Goal: Task Accomplishment & Management: Complete application form

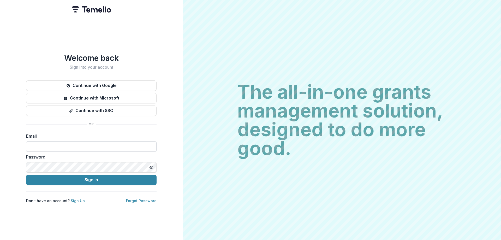
click at [70, 147] on input at bounding box center [91, 146] width 130 height 10
paste input "**********"
type input "**********"
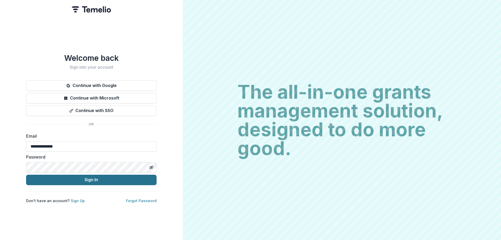
click at [114, 175] on button "Sign In" at bounding box center [91, 179] width 130 height 10
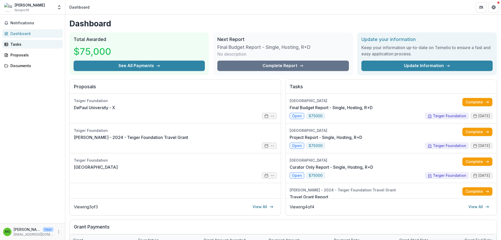
click at [26, 45] on div "Tasks" at bounding box center [34, 43] width 48 height 5
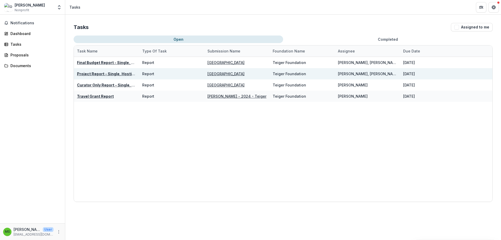
click at [120, 71] on u "Project Report - Single, Hosting, R+D" at bounding box center [112, 73] width 70 height 4
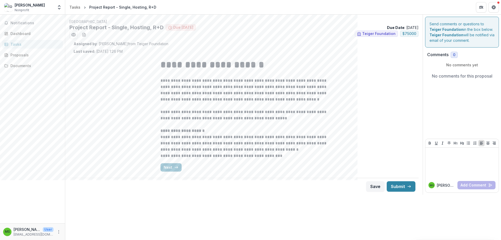
click at [117, 95] on div "**********" at bounding box center [244, 115] width 341 height 122
click at [116, 98] on div "**********" at bounding box center [244, 115] width 341 height 122
click at [33, 41] on link "Tasks" at bounding box center [32, 44] width 61 height 9
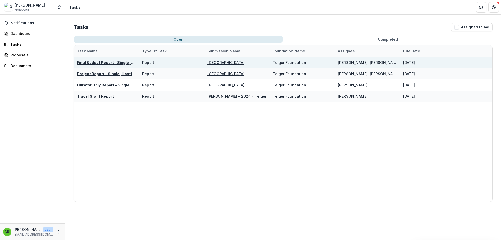
click at [100, 62] on u "Final Budget Report - Single, Hosting, R+D" at bounding box center [116, 62] width 79 height 4
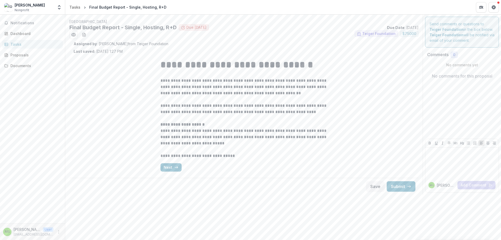
click at [117, 104] on div "**********" at bounding box center [244, 115] width 341 height 122
click at [169, 168] on button "Next" at bounding box center [170, 167] width 21 height 8
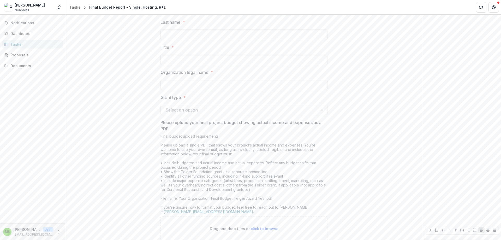
scroll to position [123, 0]
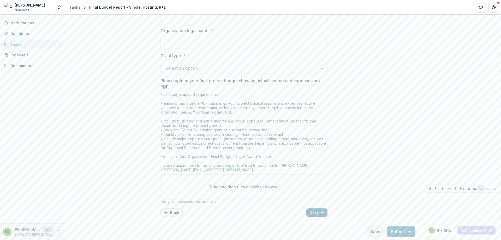
click at [324, 212] on button "Next" at bounding box center [316, 212] width 21 height 8
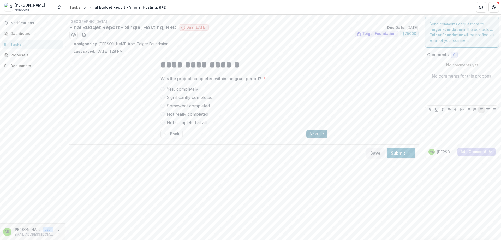
scroll to position [0, 0]
click at [315, 137] on button "Next" at bounding box center [316, 134] width 21 height 8
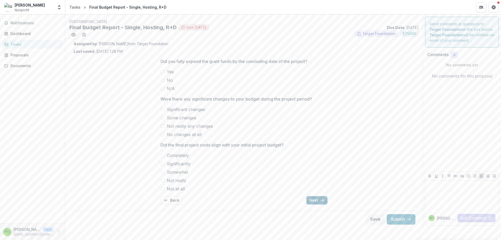
click at [321, 198] on icon "button" at bounding box center [322, 200] width 4 height 4
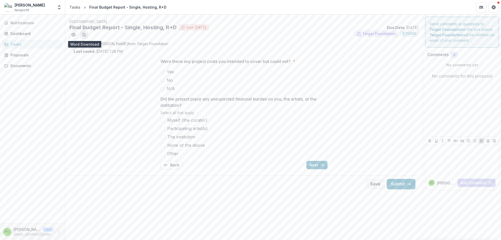
click at [85, 35] on line "download-word-button" at bounding box center [84, 35] width 2 height 0
click at [76, 8] on div "Tasks" at bounding box center [74, 6] width 11 height 5
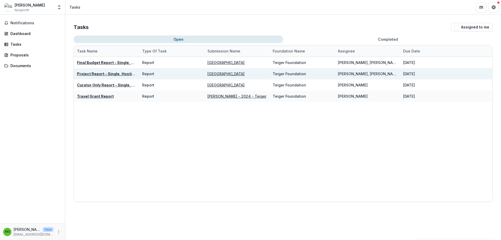
click at [104, 75] on u "Project Report - Single, Hosting, R+D" at bounding box center [112, 73] width 70 height 4
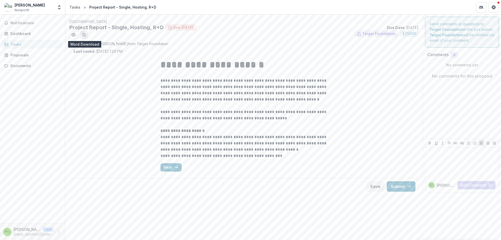
click at [86, 36] on icon "download-word-button" at bounding box center [84, 35] width 4 height 4
click at [174, 171] on button "Next" at bounding box center [170, 167] width 21 height 8
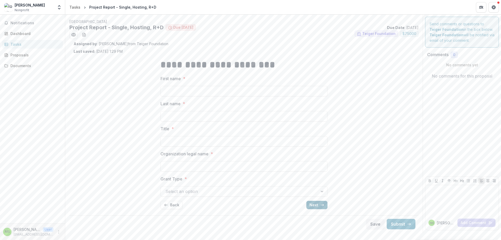
click at [326, 205] on button "Next" at bounding box center [316, 205] width 21 height 8
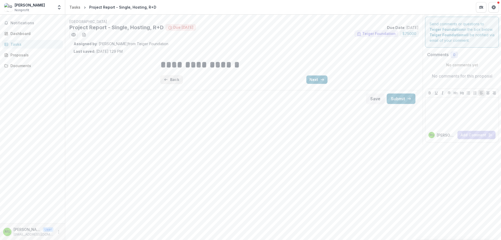
click at [170, 81] on button "Back" at bounding box center [171, 79] width 22 height 8
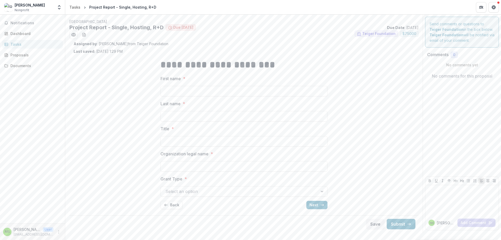
click at [322, 204] on icon "button" at bounding box center [322, 205] width 4 height 4
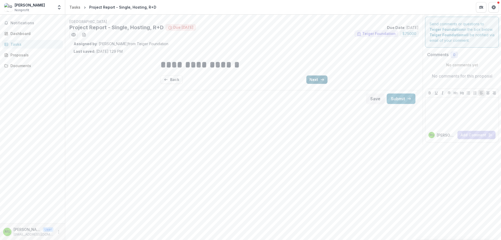
click at [311, 81] on button "Next" at bounding box center [316, 79] width 21 height 8
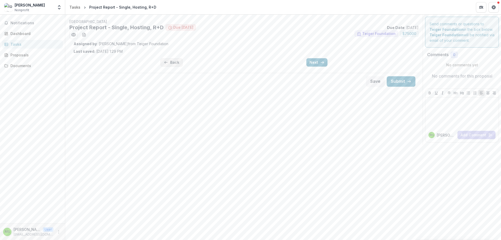
click at [172, 61] on button "Back" at bounding box center [171, 62] width 22 height 8
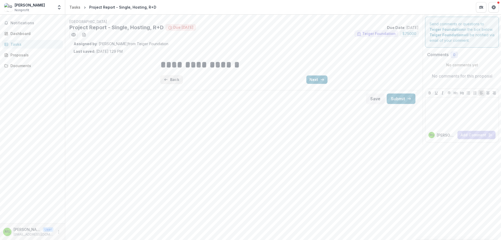
click at [172, 81] on button "Back" at bounding box center [171, 79] width 22 height 8
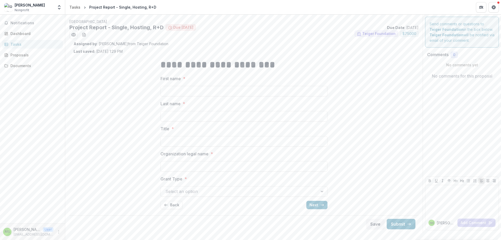
click at [173, 208] on button "Back" at bounding box center [171, 205] width 22 height 8
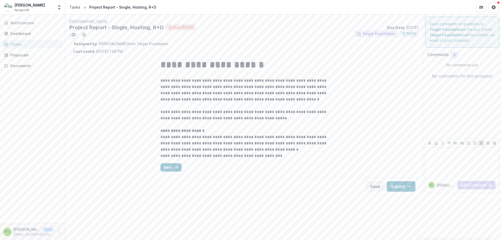
click at [197, 69] on strong "**********" at bounding box center [212, 64] width 104 height 9
drag, startPoint x: 68, startPoint y: 25, endPoint x: 164, endPoint y: 27, distance: 96.3
click at [164, 27] on div "**********" at bounding box center [243, 107] width 357 height 176
copy ul "Project Report - Single, Hosting, R+D"
drag, startPoint x: 222, startPoint y: 88, endPoint x: 201, endPoint y: 73, distance: 26.4
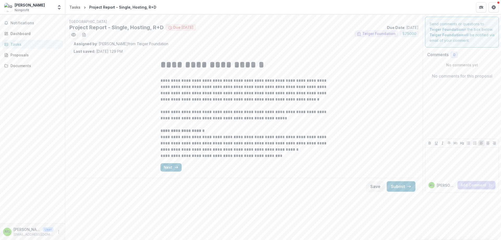
click at [222, 88] on p "**********" at bounding box center [243, 92] width 167 height 31
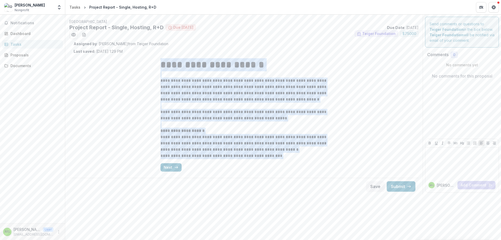
drag, startPoint x: 162, startPoint y: 65, endPoint x: 291, endPoint y: 165, distance: 163.0
click at [291, 165] on div "**********" at bounding box center [243, 115] width 167 height 122
copy div "**********"
click at [351, 101] on div "**********" at bounding box center [244, 115] width 341 height 122
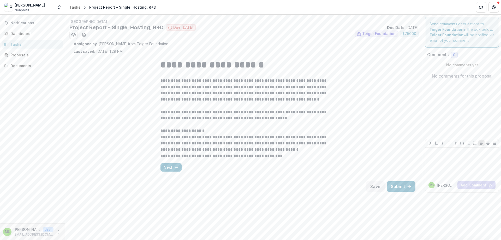
click at [148, 77] on div "**********" at bounding box center [244, 115] width 341 height 122
click at [41, 45] on div "Tasks" at bounding box center [34, 43] width 48 height 5
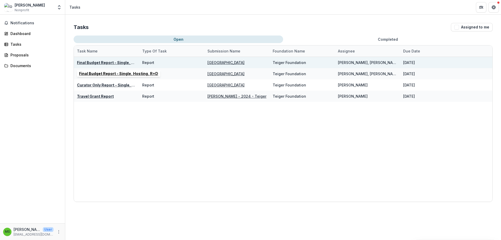
click at [106, 63] on u "Final Budget Report - Single, Hosting, R+D" at bounding box center [116, 62] width 79 height 4
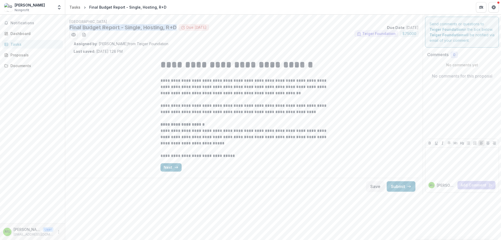
drag, startPoint x: 69, startPoint y: 27, endPoint x: 177, endPoint y: 29, distance: 108.0
click at [177, 29] on div "**********" at bounding box center [243, 107] width 357 height 176
copy h2 "Final Budget Report - Single, Hosting, R+D"
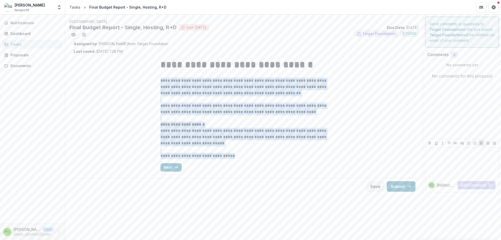
drag, startPoint x: 160, startPoint y: 80, endPoint x: 233, endPoint y: 157, distance: 106.5
click at [233, 157] on div "**********" at bounding box center [243, 115] width 175 height 122
copy div "**********"
click at [121, 110] on div "**********" at bounding box center [244, 115] width 341 height 122
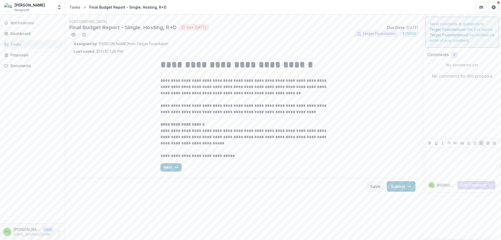
click at [29, 40] on div "Notifications Dashboard Tasks Proposals Documents" at bounding box center [32, 119] width 65 height 208
click at [32, 44] on div "Tasks" at bounding box center [34, 43] width 48 height 5
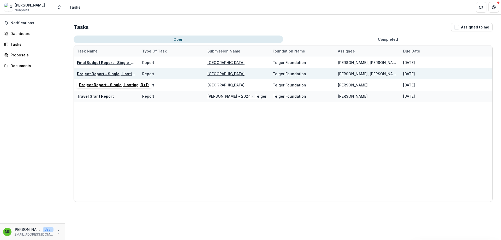
click at [108, 74] on u "Project Report - Single, Hosting, R+D" at bounding box center [112, 73] width 70 height 4
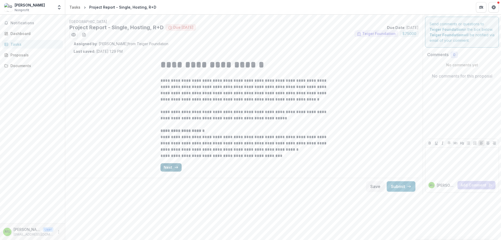
click at [171, 167] on button "Next" at bounding box center [170, 167] width 21 height 8
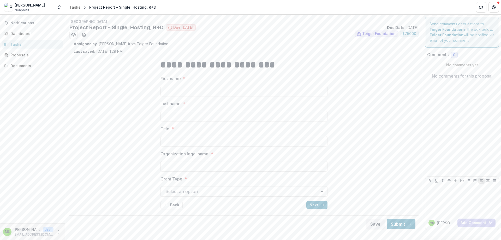
click at [192, 193] on div at bounding box center [239, 191] width 148 height 7
drag, startPoint x: 90, startPoint y: 150, endPoint x: 141, endPoint y: 90, distance: 79.7
click at [89, 150] on div "**********" at bounding box center [244, 133] width 341 height 159
drag, startPoint x: 119, startPoint y: 119, endPoint x: 121, endPoint y: 120, distance: 2.8
click at [118, 119] on div "**********" at bounding box center [244, 133] width 341 height 159
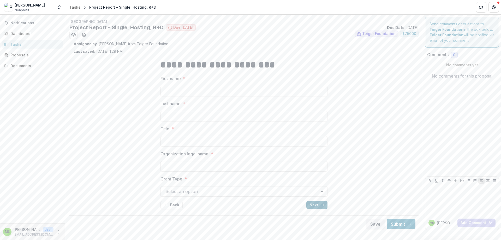
click at [316, 207] on button "Next" at bounding box center [316, 205] width 21 height 8
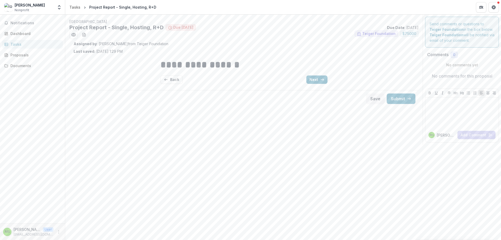
click at [236, 48] on div "Assigned by : Stephanie from Teiger Foundation Last saved: Aug 14, 2025, 1:29 PM" at bounding box center [244, 47] width 341 height 13
click at [74, 36] on icon "Preview 63941c28-b40a-47ab-92a3-b25efa920bd8.pdf" at bounding box center [73, 34] width 5 height 5
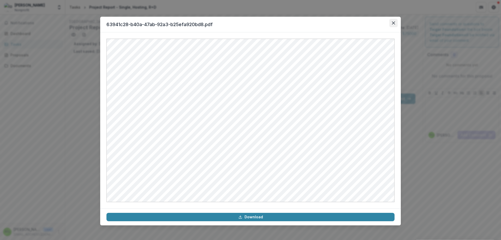
click at [395, 21] on button "Close" at bounding box center [393, 23] width 8 height 8
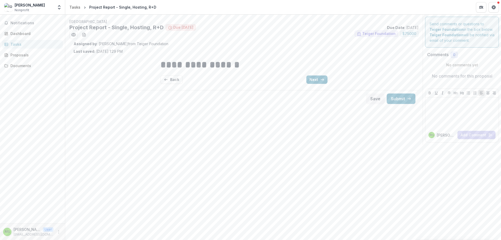
click at [31, 46] on div "Tasks" at bounding box center [34, 43] width 48 height 5
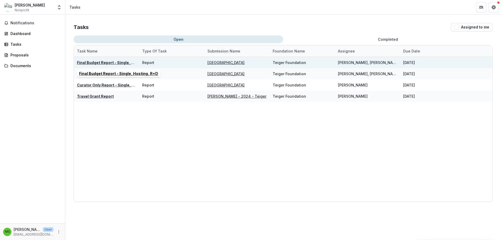
click at [92, 62] on u "Final Budget Report - Single, Hosting, R+D" at bounding box center [116, 62] width 79 height 4
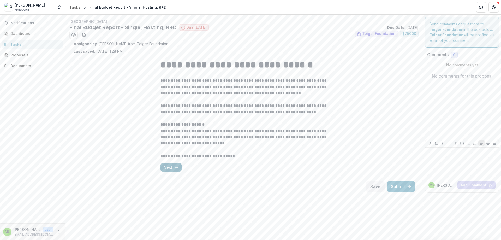
click at [175, 169] on icon "button" at bounding box center [176, 167] width 4 height 4
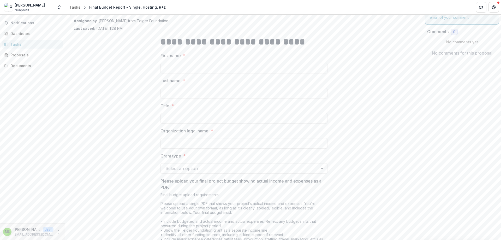
scroll to position [52, 0]
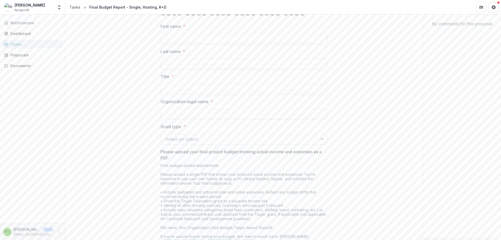
click at [162, 173] on div "Final budget upload requirements: Please upload a single PDF that shows your pr…" at bounding box center [243, 204] width 167 height 82
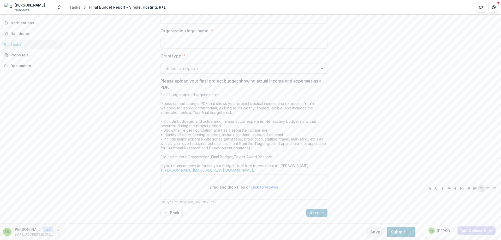
scroll to position [123, 0]
drag, startPoint x: 159, startPoint y: 166, endPoint x: 215, endPoint y: 171, distance: 56.3
click at [214, 169] on div "**********" at bounding box center [243, 76] width 175 height 290
copy div "Final budget upload requirements: Please upload a single PDF that shows your pr…"
click at [319, 214] on button "Next" at bounding box center [316, 212] width 21 height 8
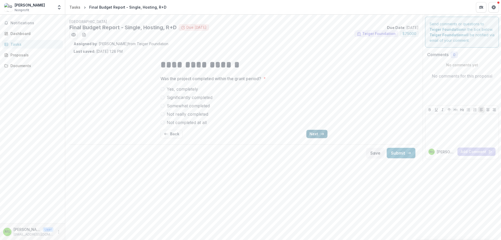
scroll to position [0, 0]
drag, startPoint x: 224, startPoint y: 123, endPoint x: 177, endPoint y: 83, distance: 60.9
click at [177, 83] on div "Was the project completed within the grant period? * Yes, completely Significan…" at bounding box center [243, 100] width 167 height 50
click at [318, 136] on button "Next" at bounding box center [316, 134] width 21 height 8
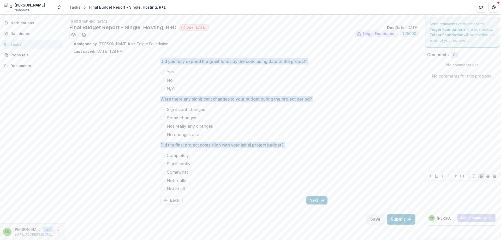
click at [199, 107] on span "Significant changes" at bounding box center [186, 109] width 38 height 6
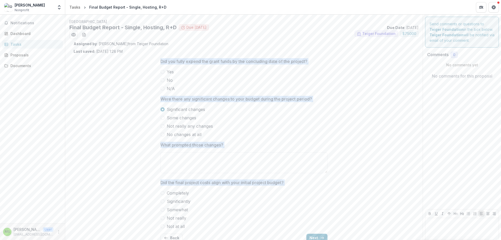
click at [199, 108] on span "Significant changes" at bounding box center [186, 109] width 38 height 6
click at [178, 118] on span "Some changes" at bounding box center [181, 117] width 29 height 6
click at [167, 72] on span "Yes" at bounding box center [170, 72] width 7 height 6
click at [169, 74] on span "Yes" at bounding box center [170, 72] width 7 height 6
click at [231, 145] on label "What prompted those changes?" at bounding box center [242, 145] width 164 height 6
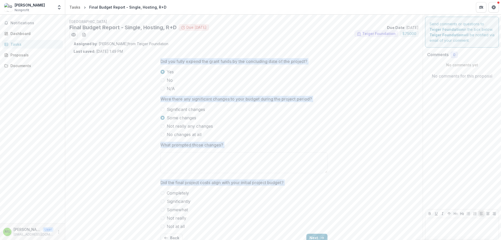
click at [231, 152] on textarea "What prompted those changes?" at bounding box center [243, 162] width 167 height 21
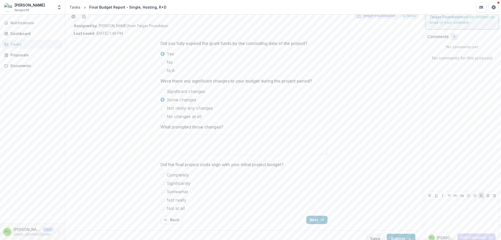
scroll to position [25, 0]
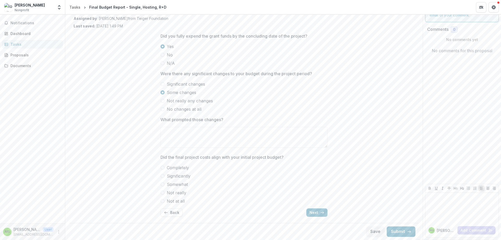
click at [180, 167] on span "Completely" at bounding box center [178, 167] width 22 height 6
drag, startPoint x: 184, startPoint y: 166, endPoint x: 124, endPoint y: 146, distance: 63.0
click at [124, 146] on div "Did you fully expend the grant funds by the concluding date of the project? Yes…" at bounding box center [244, 125] width 341 height 192
click at [177, 211] on button "Back" at bounding box center [171, 212] width 22 height 8
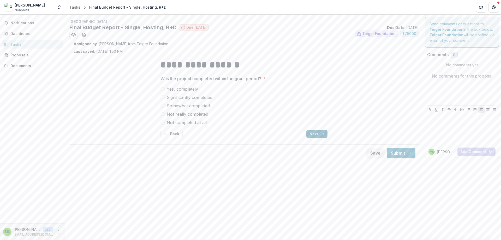
click at [307, 132] on button "Next" at bounding box center [316, 134] width 21 height 8
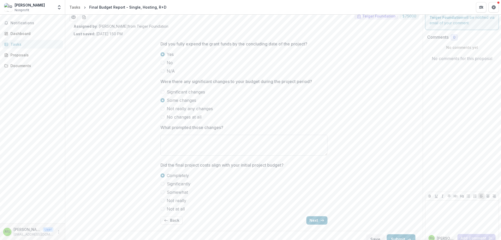
scroll to position [25, 0]
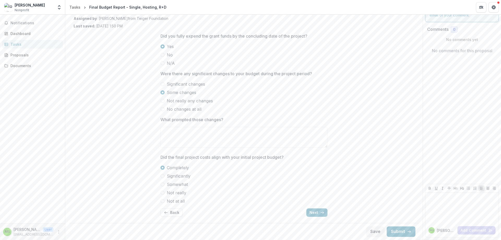
click at [41, 42] on div "Tasks" at bounding box center [34, 43] width 48 height 5
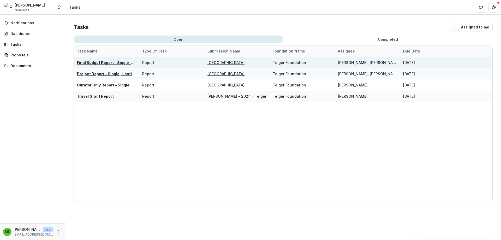
click at [89, 62] on u "Final Budget Report - Single, Hosting, R+D" at bounding box center [116, 62] width 79 height 4
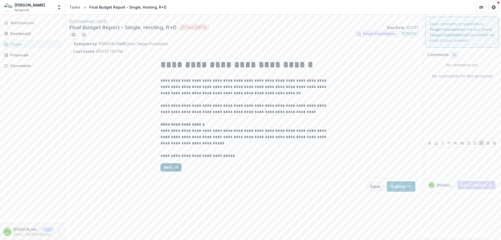
click at [174, 167] on icon "button" at bounding box center [176, 167] width 4 height 4
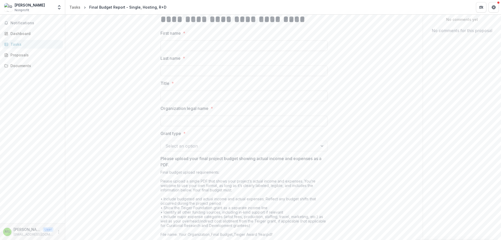
scroll to position [123, 0]
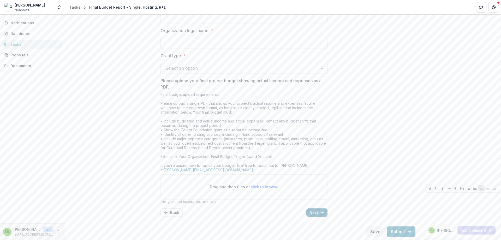
click at [320, 214] on icon "button" at bounding box center [322, 212] width 4 height 4
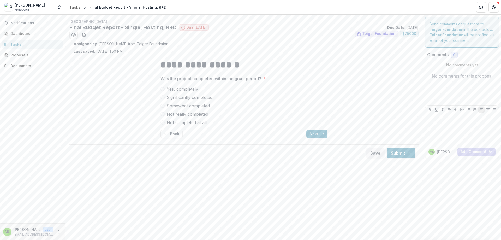
scroll to position [0, 0]
click at [315, 132] on button "Next" at bounding box center [316, 134] width 21 height 8
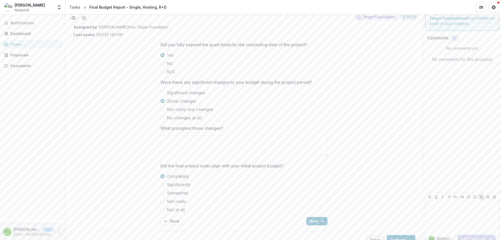
scroll to position [25, 0]
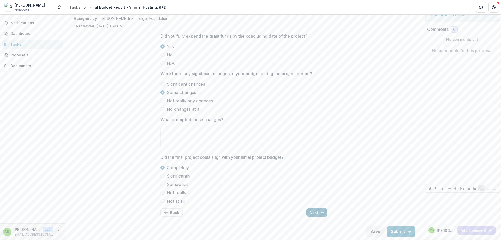
click at [313, 214] on button "Next" at bounding box center [316, 212] width 21 height 8
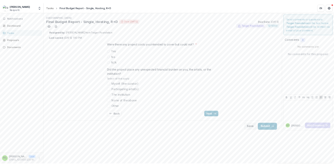
scroll to position [0, 0]
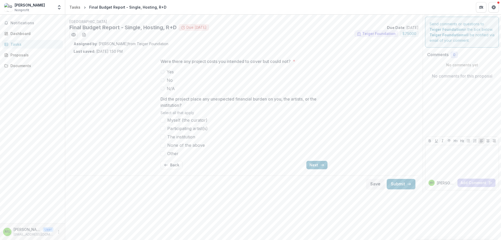
click at [110, 141] on div "Were there any project costs you intended to cover but could not? * Yes No N/A …" at bounding box center [244, 113] width 341 height 119
click at [316, 166] on button "Next" at bounding box center [316, 165] width 21 height 8
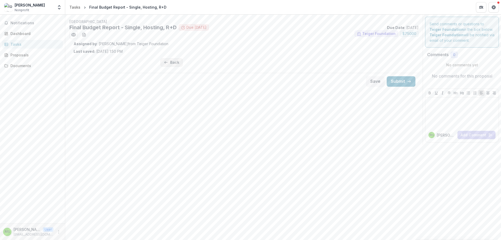
click at [175, 64] on button "Back" at bounding box center [171, 62] width 22 height 8
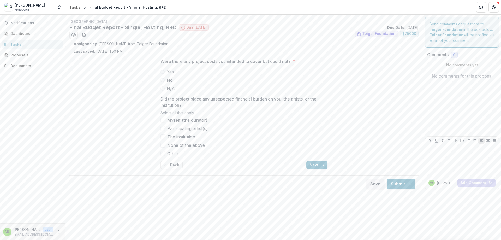
click at [17, 44] on div "Tasks" at bounding box center [34, 43] width 48 height 5
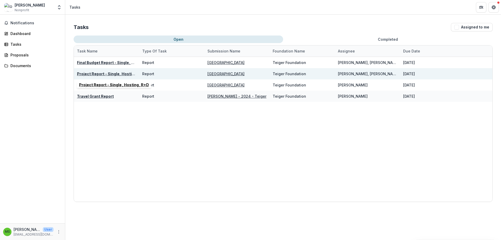
click at [117, 76] on div "Project Report - Single, Hosting, R+D" at bounding box center [106, 73] width 59 height 5
click at [116, 74] on u "Project Report - Single, Hosting, R+D" at bounding box center [112, 73] width 70 height 4
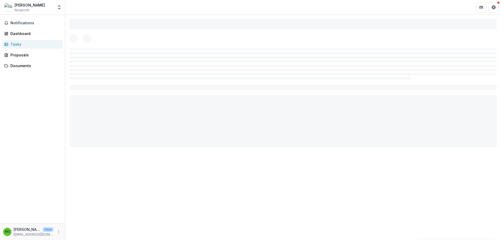
click at [22, 38] on div "Notifications Dashboard Tasks Proposals Documents" at bounding box center [32, 119] width 65 height 208
click at [23, 34] on div "Dashboard" at bounding box center [34, 33] width 48 height 5
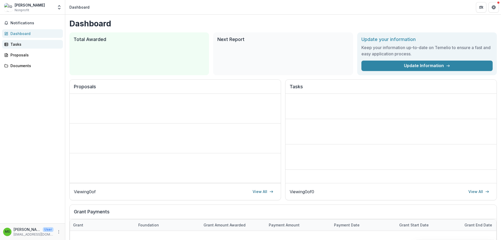
click at [20, 43] on div "Tasks" at bounding box center [34, 43] width 48 height 5
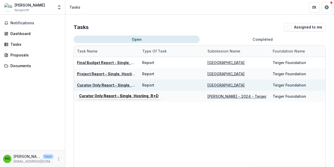
click at [104, 84] on u "Curator Only Report - Single, Hosting, R+D" at bounding box center [117, 85] width 80 height 4
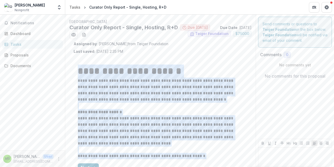
scroll to position [36, 0]
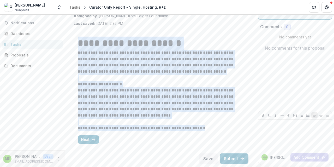
drag, startPoint x: 78, startPoint y: 79, endPoint x: 205, endPoint y: 130, distance: 137.4
click at [205, 130] on div "**********" at bounding box center [160, 80] width 165 height 101
copy div "**********"
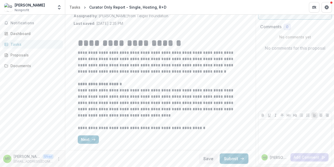
click at [209, 30] on div "**********" at bounding box center [160, 87] width 165 height 122
click at [178, 28] on div "**********" at bounding box center [160, 87] width 165 height 122
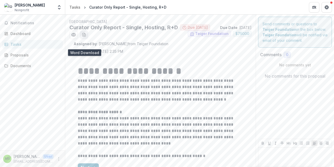
click at [84, 35] on line "download-word-button" at bounding box center [84, 35] width 2 height 0
